Goal: Navigation & Orientation: Find specific page/section

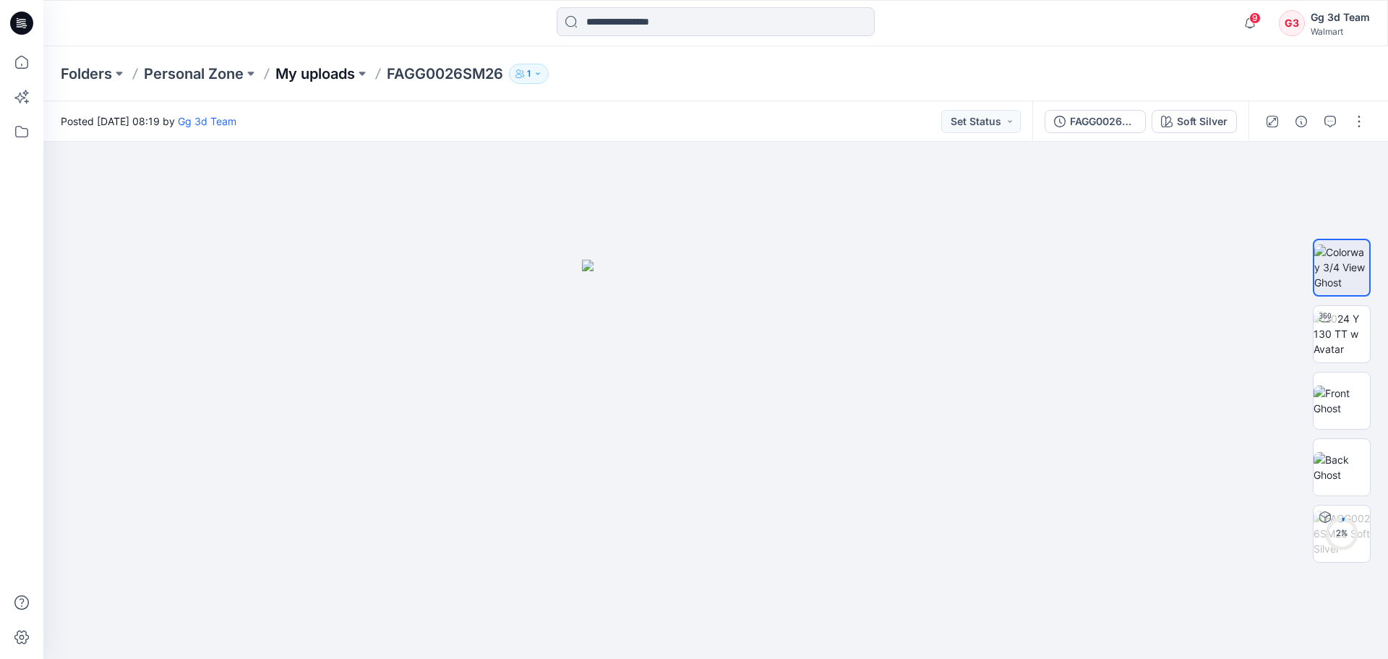
click at [319, 77] on p "My uploads" at bounding box center [316, 74] width 80 height 20
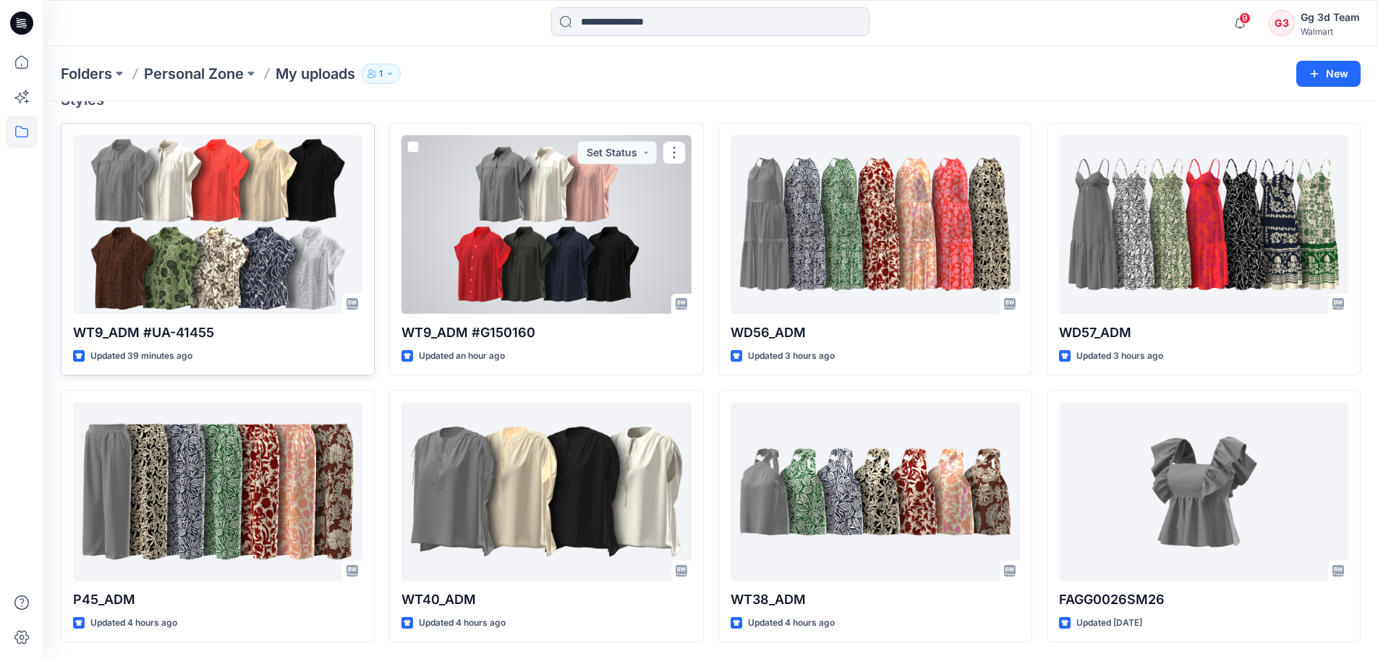
scroll to position [141, 0]
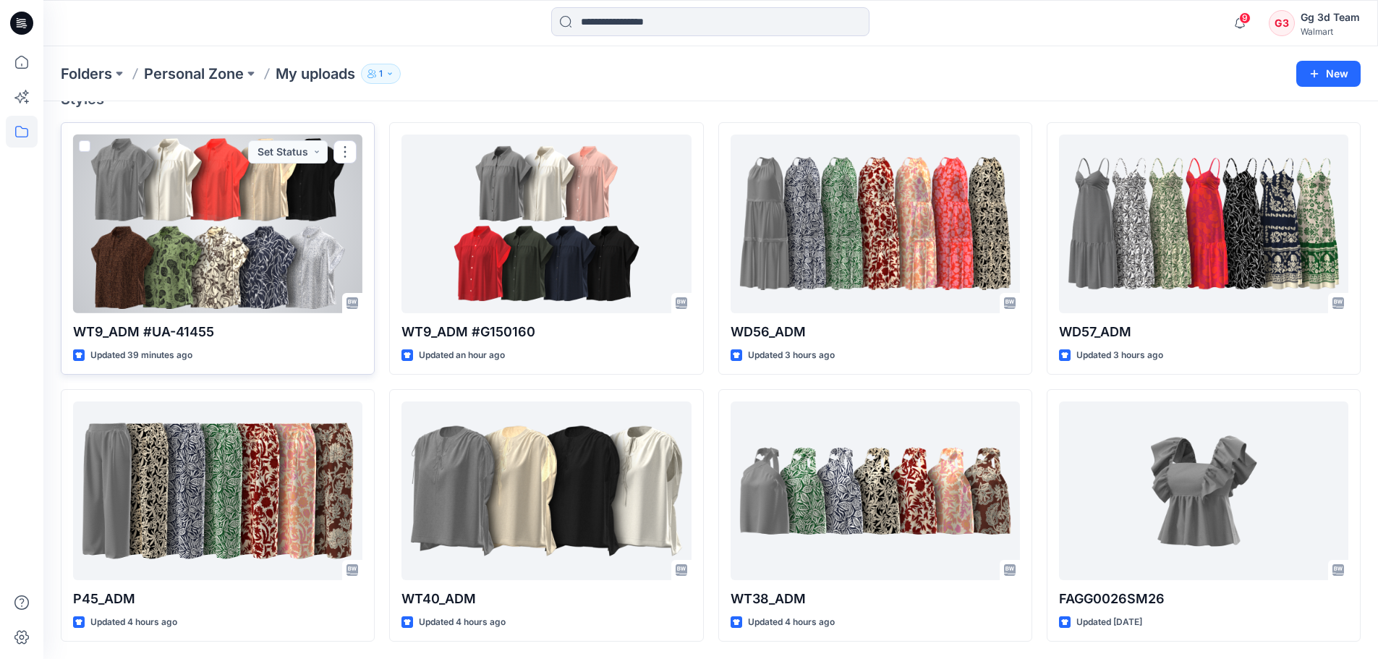
click at [294, 264] on div at bounding box center [217, 224] width 289 height 179
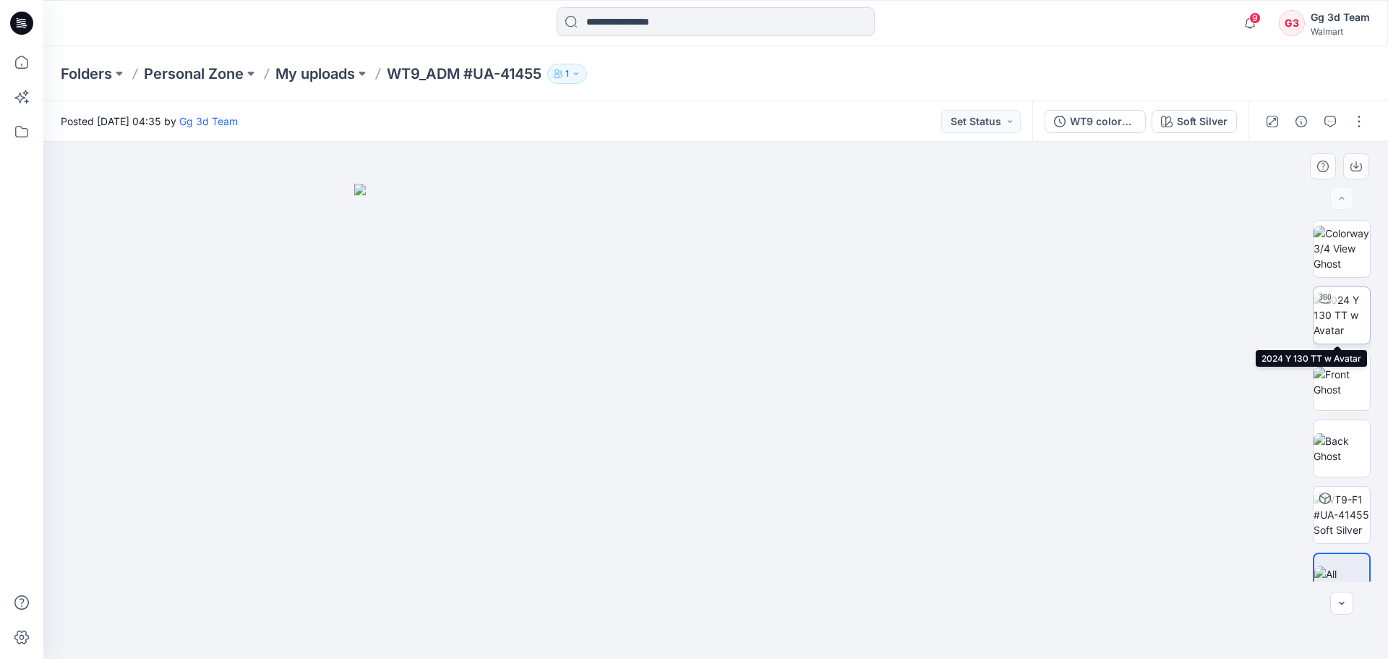
click at [1342, 322] on img at bounding box center [1342, 315] width 56 height 46
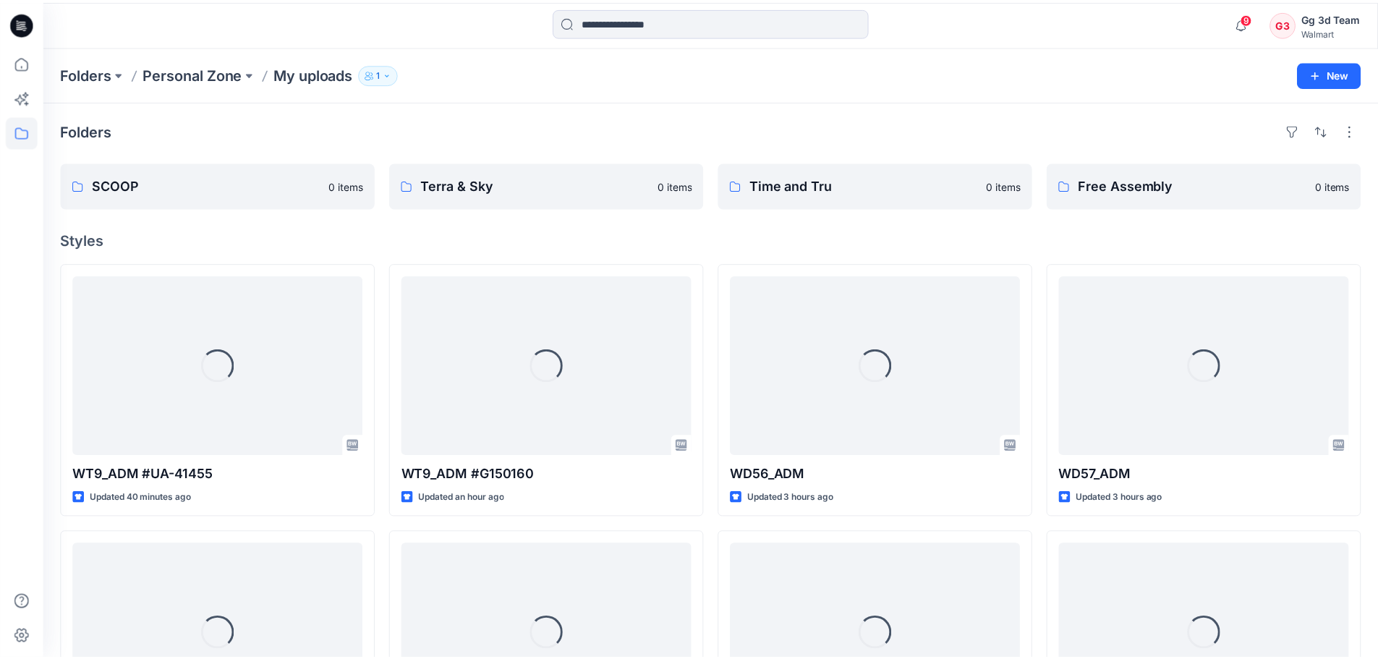
scroll to position [141, 0]
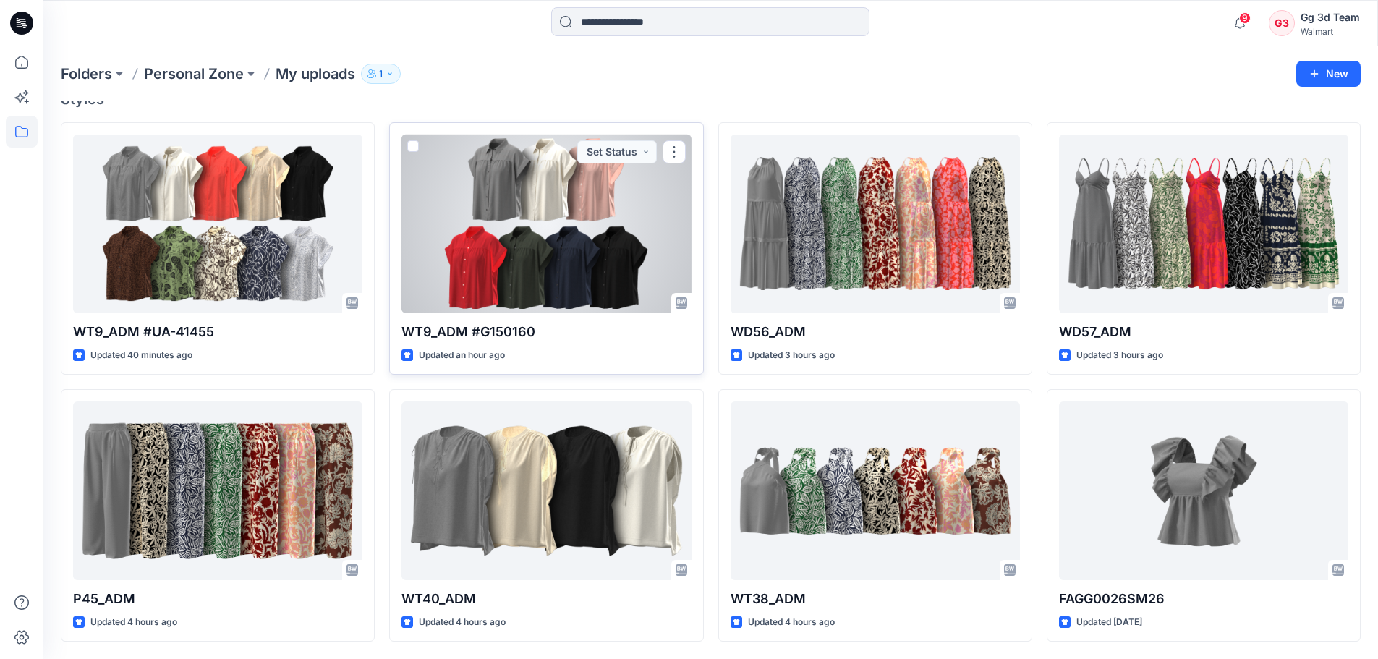
click at [567, 270] on div at bounding box center [545, 224] width 289 height 179
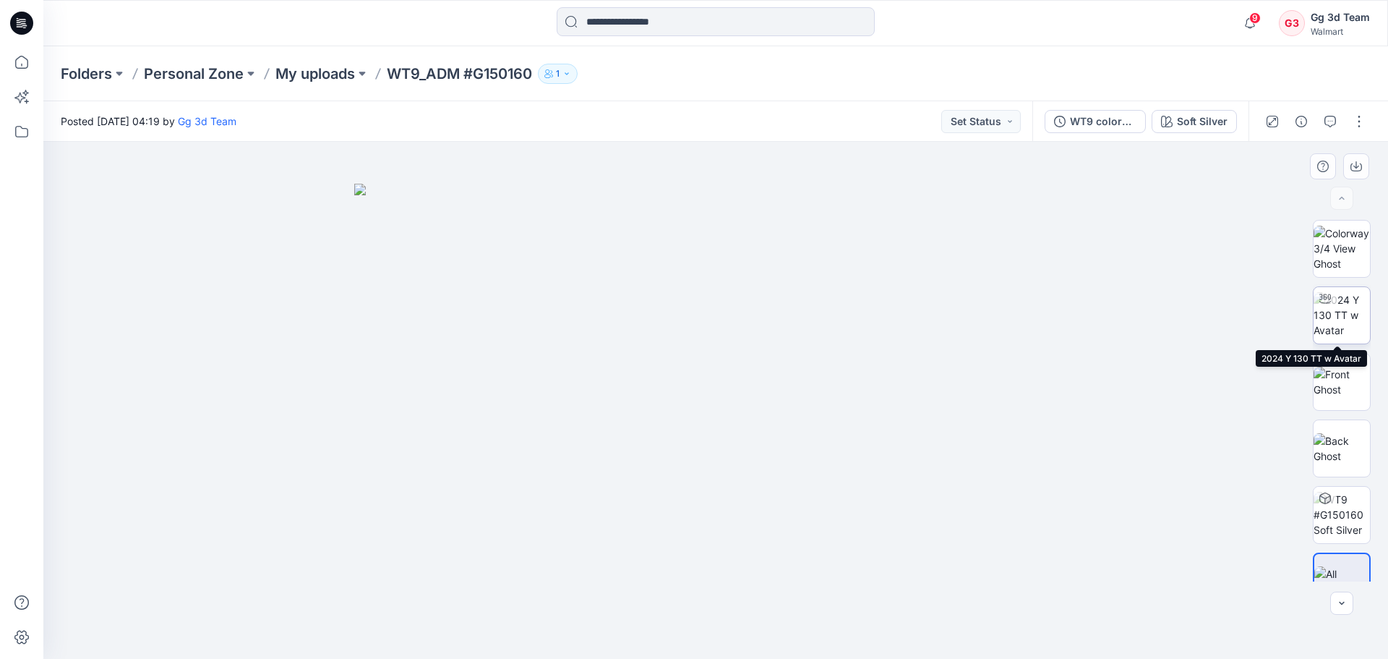
click at [1338, 323] on img at bounding box center [1342, 315] width 56 height 46
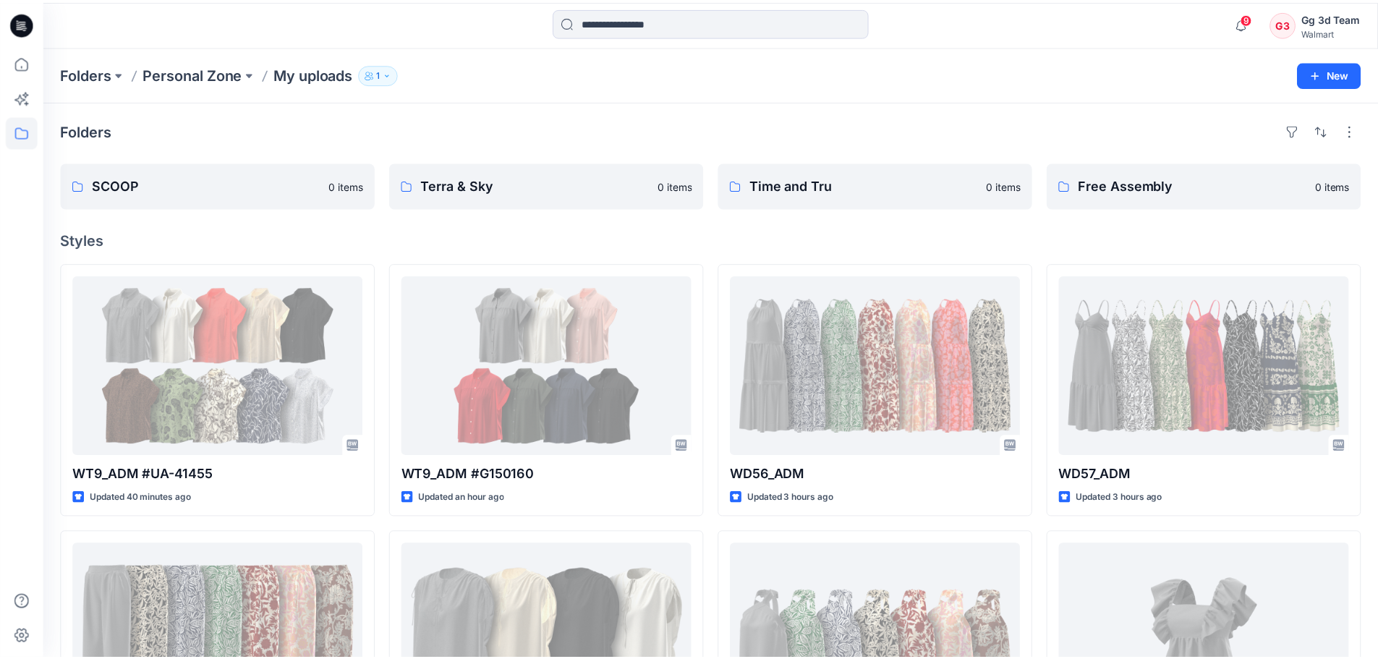
scroll to position [141, 0]
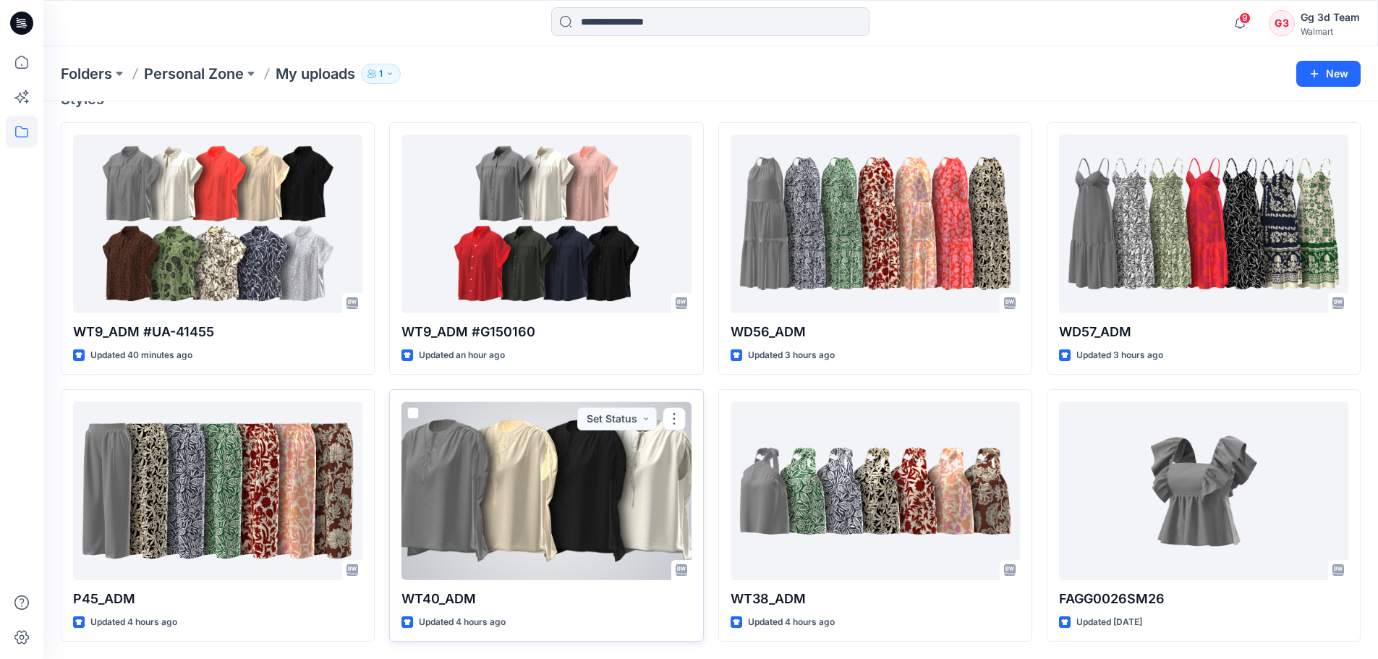
click at [584, 511] on div at bounding box center [545, 490] width 289 height 179
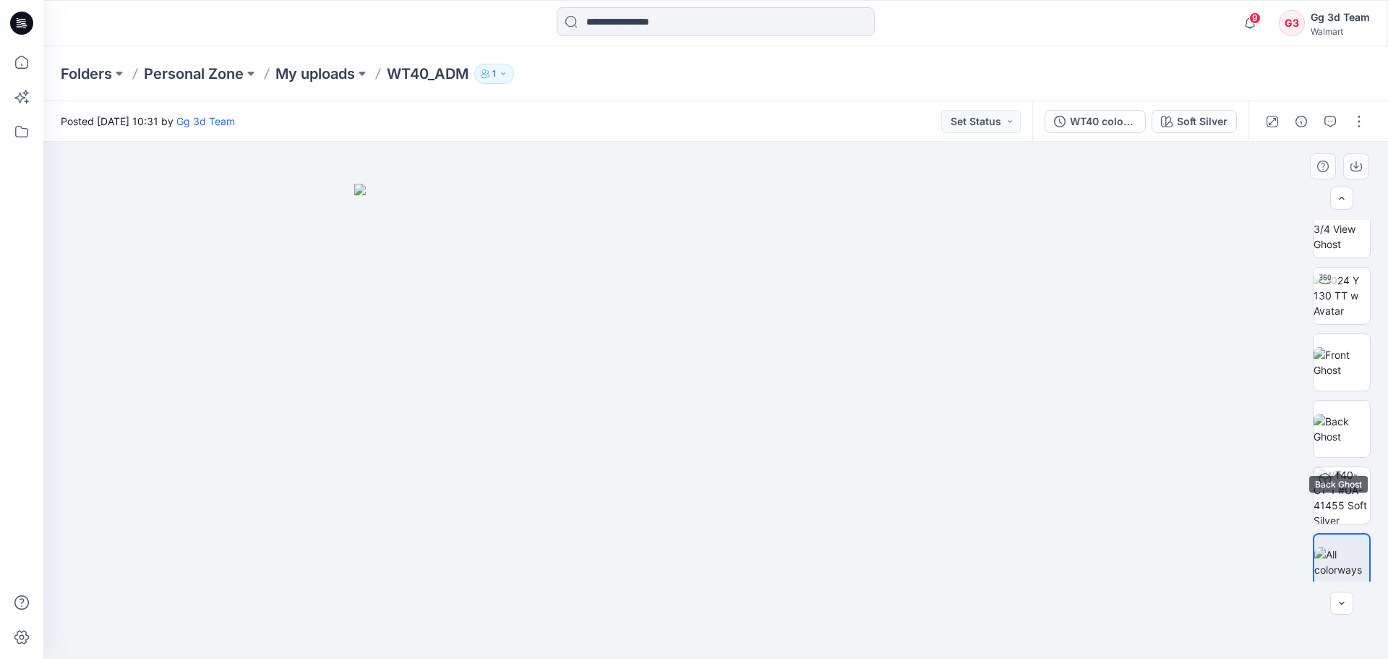
scroll to position [29, 0]
click at [1326, 366] on img at bounding box center [1342, 353] width 56 height 30
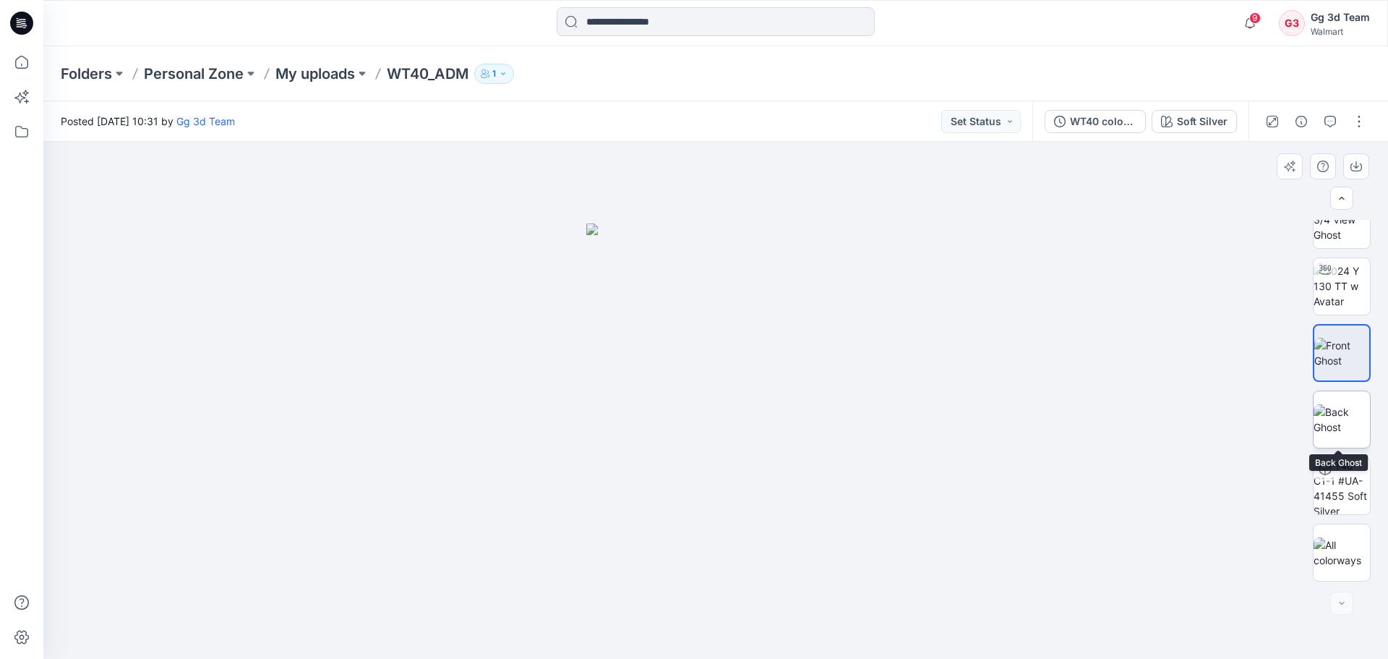
click at [1328, 424] on img at bounding box center [1342, 419] width 56 height 30
